Goal: Navigation & Orientation: Find specific page/section

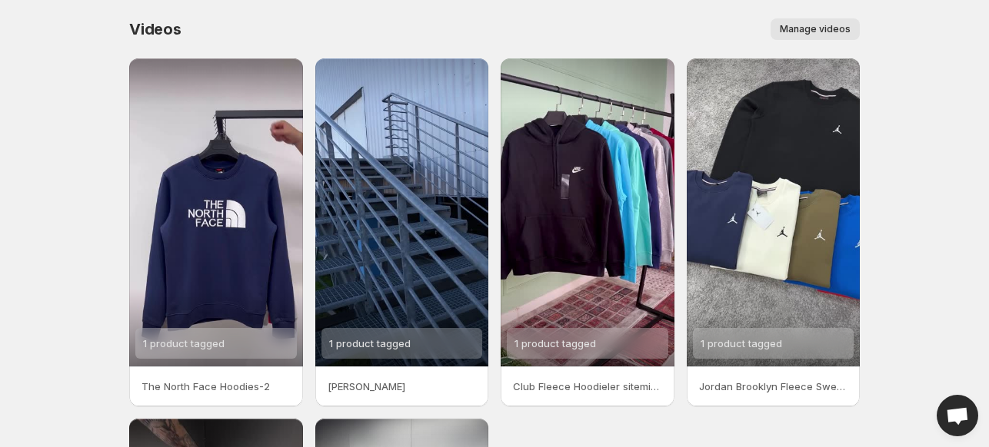
click at [803, 23] on button "Manage videos" at bounding box center [814, 29] width 89 height 22
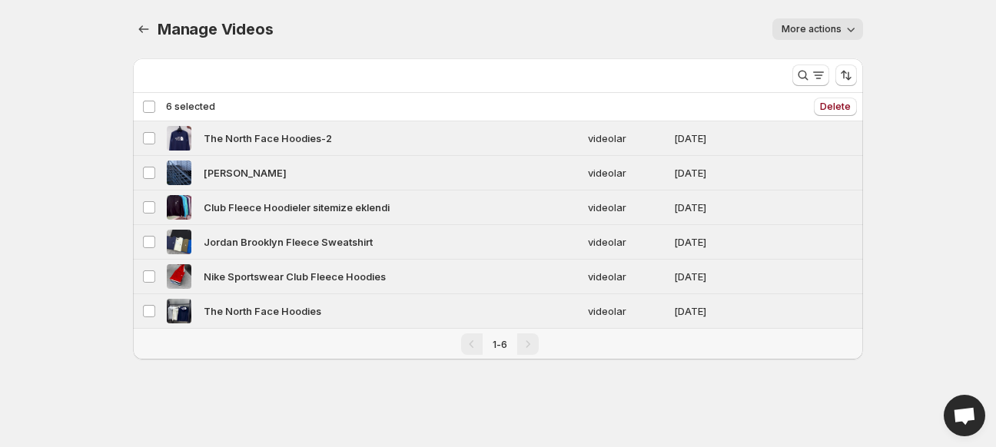
click at [145, 104] on div "Deselect all 6 videos 6 selected" at bounding box center [178, 107] width 73 height 14
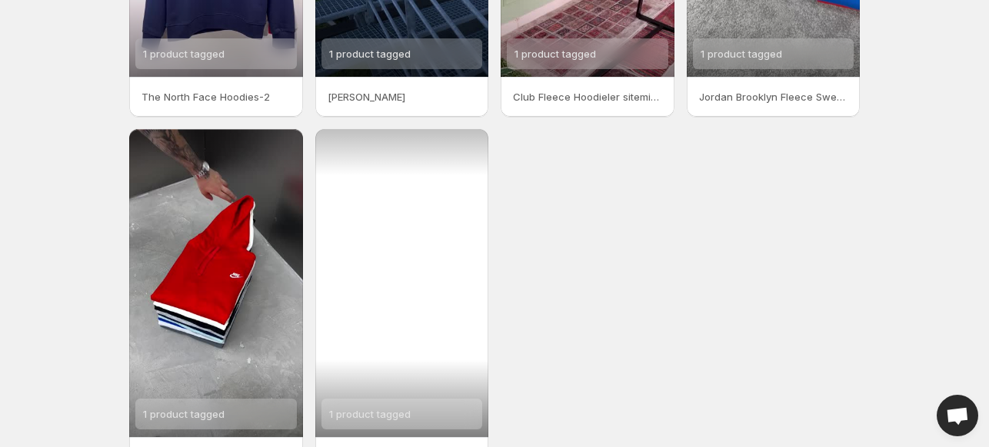
scroll to position [390, 0]
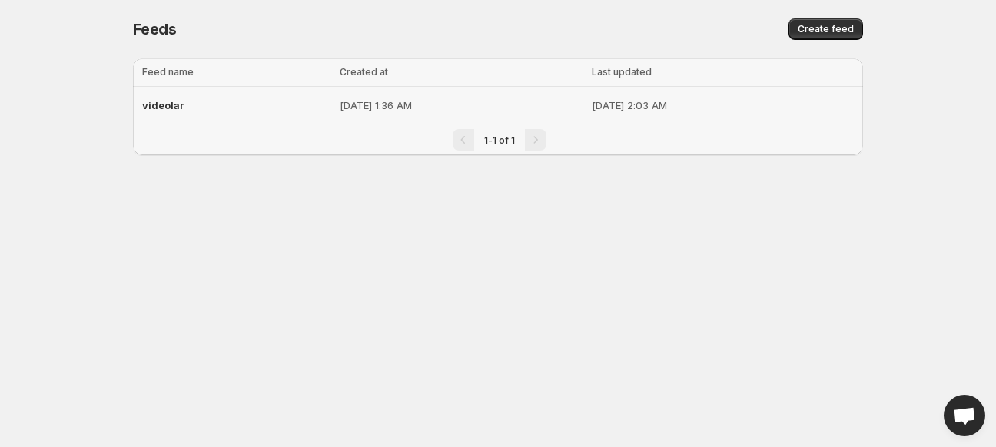
click at [159, 104] on span "videolar" at bounding box center [163, 105] width 42 height 12
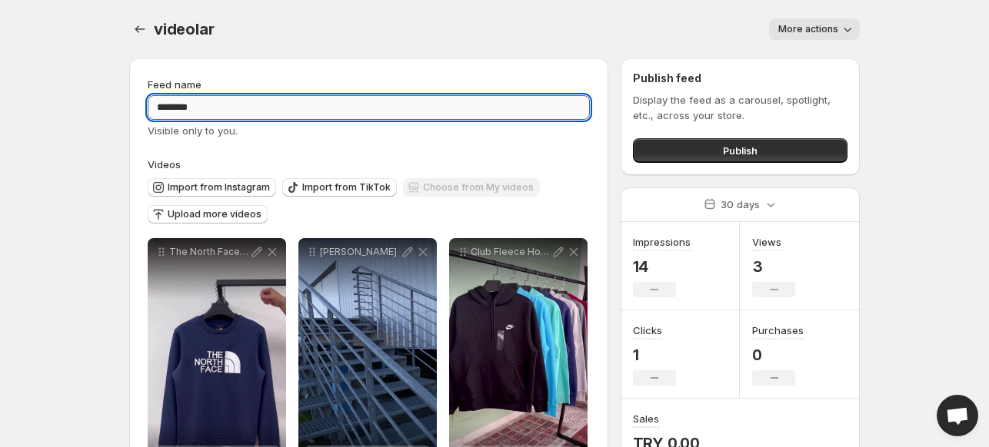
click at [252, 110] on input "********" at bounding box center [369, 107] width 442 height 25
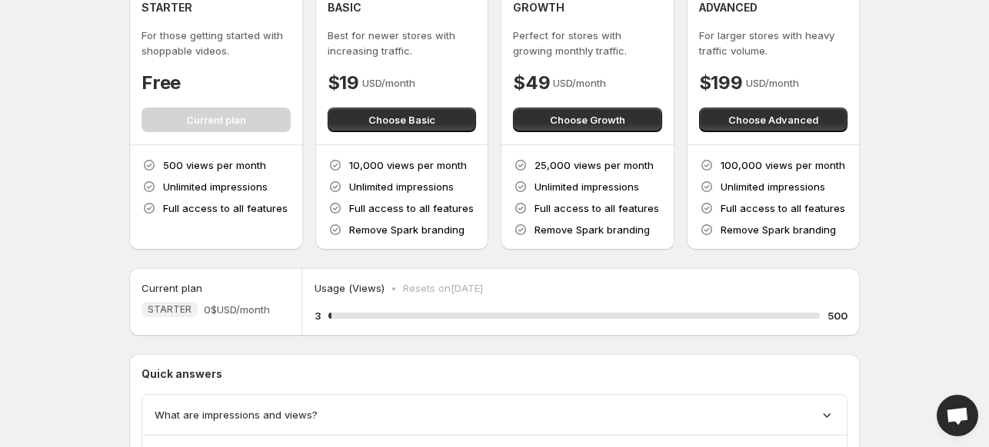
scroll to position [199, 0]
